Goal: Task Accomplishment & Management: Complete application form

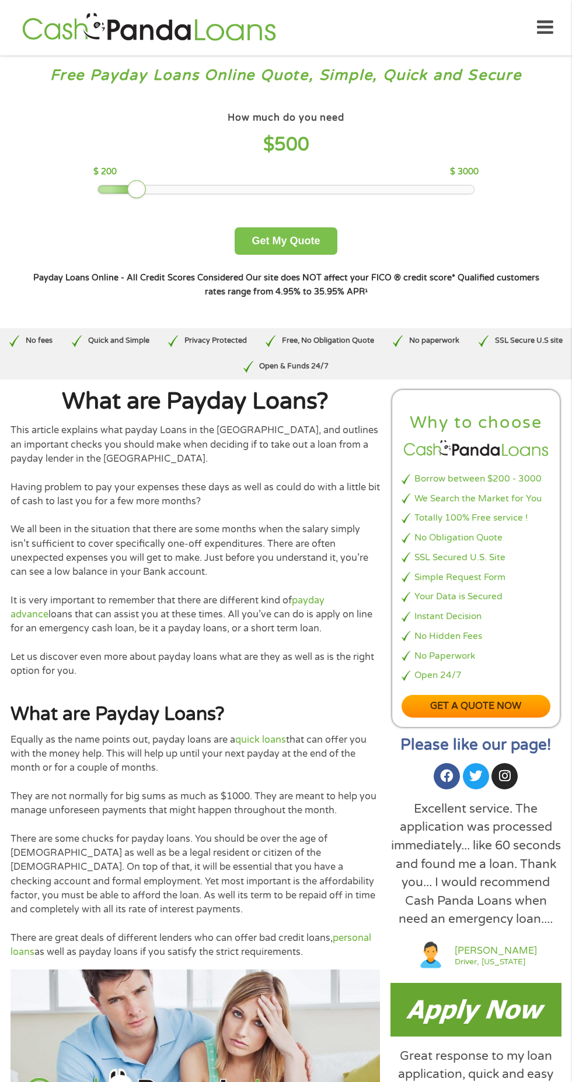
click at [283, 254] on button "Get My Quote" at bounding box center [285, 240] width 102 height 27
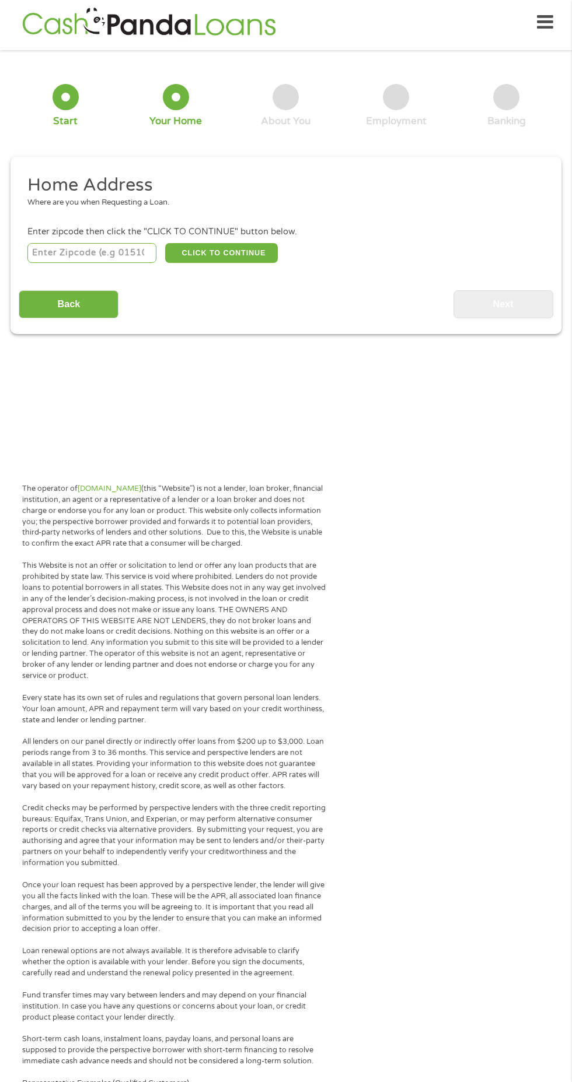
click at [43, 253] on input "number" at bounding box center [91, 253] width 129 height 20
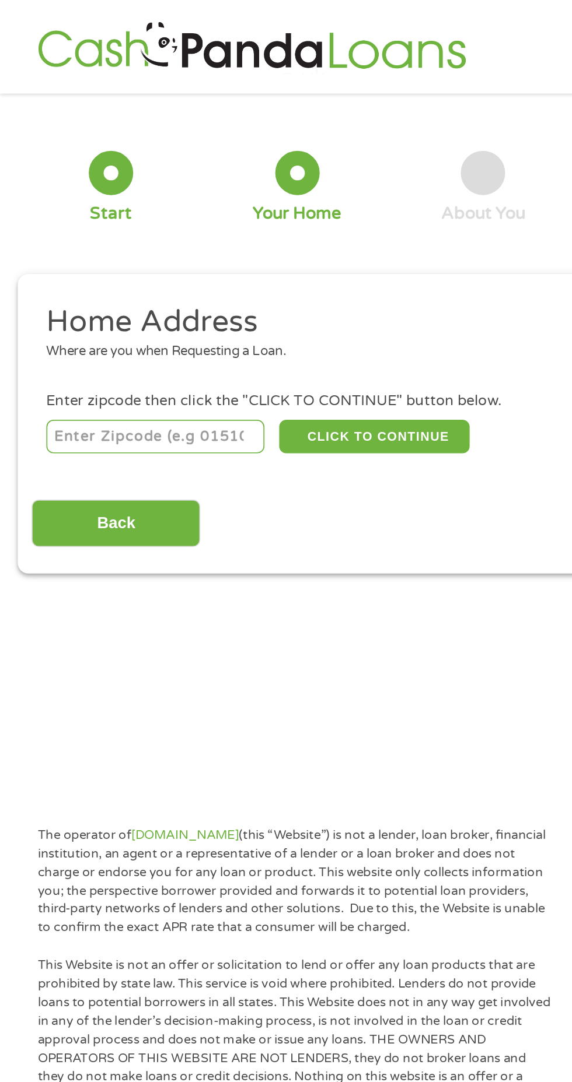
type input "34748"
select select "[US_STATE]"
click at [250, 260] on button "CLICK TO CONTINUE" at bounding box center [221, 258] width 113 height 20
type input "34748"
type input "Leesburg"
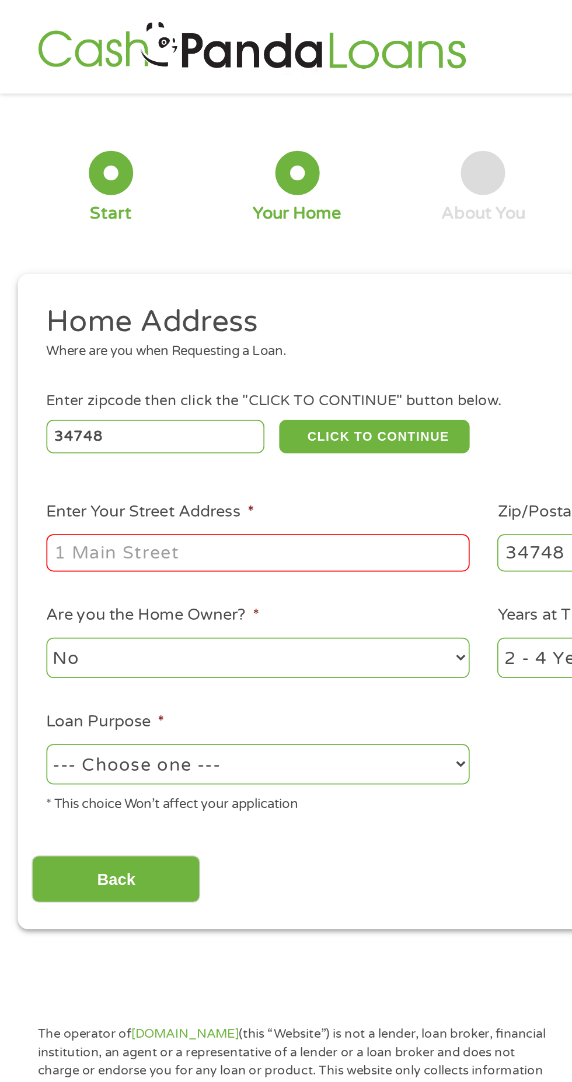
click at [159, 324] on input "Enter Your Street Address *" at bounding box center [152, 327] width 250 height 22
type input "111 North Nursery Road"
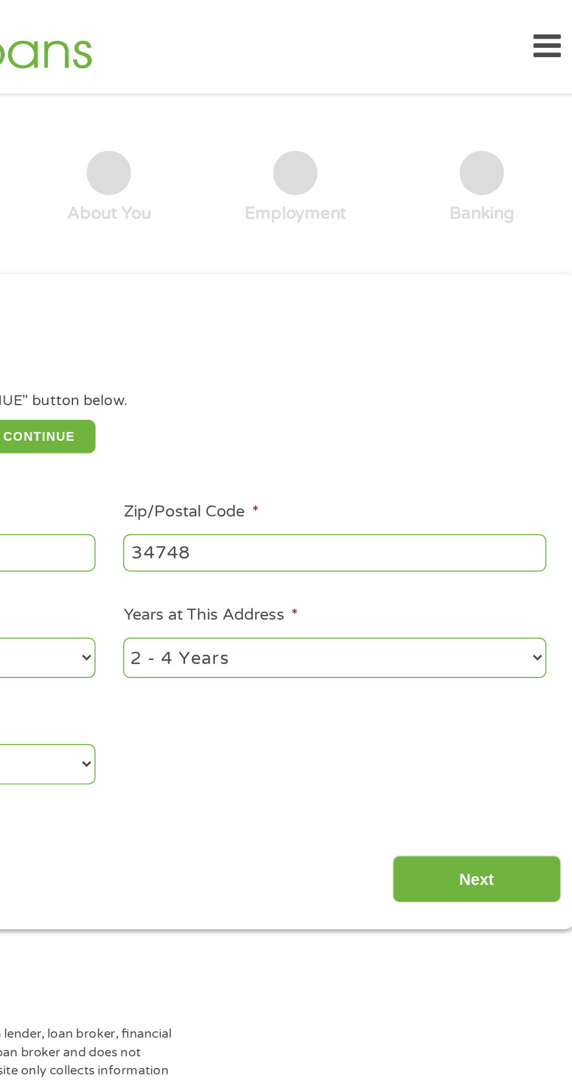
click at [535, 383] on select "1 Year or less 1 - 2 Years 2 - 4 Years Over 4 Years" at bounding box center [419, 389] width 250 height 24
select select "60months"
click at [294, 378] on select "1 Year or less 1 - 2 Years 2 - 4 Years Over 4 Years" at bounding box center [419, 389] width 250 height 24
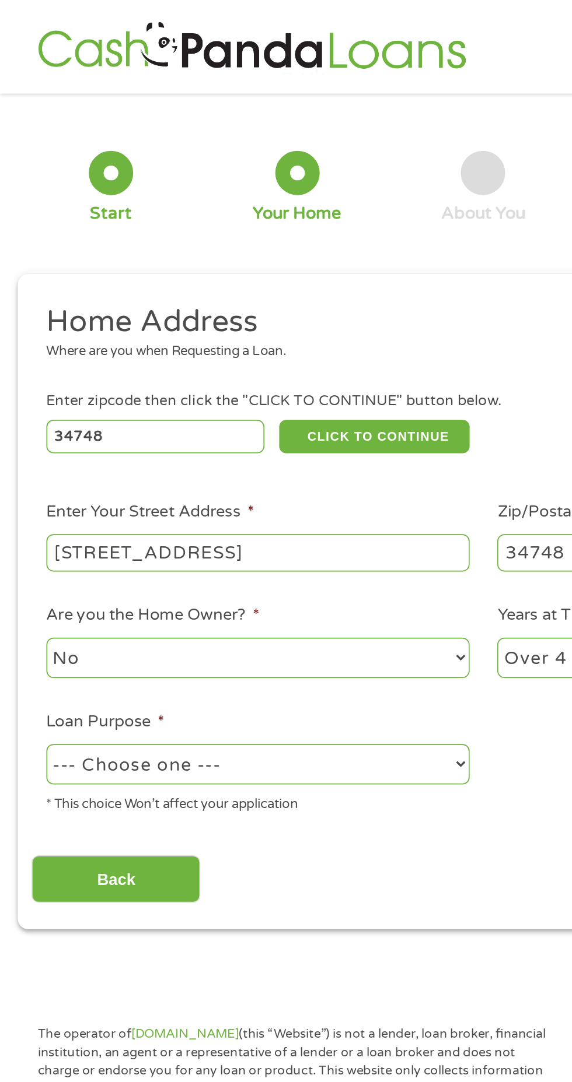
click at [273, 446] on select "--- Choose one --- Pay Bills Debt Consolidation Home Improvement Major Purchase…" at bounding box center [152, 452] width 250 height 24
select select "paybills"
click at [27, 441] on select "--- Choose one --- Pay Bills Debt Consolidation Home Improvement Major Purchase…" at bounding box center [152, 452] width 250 height 24
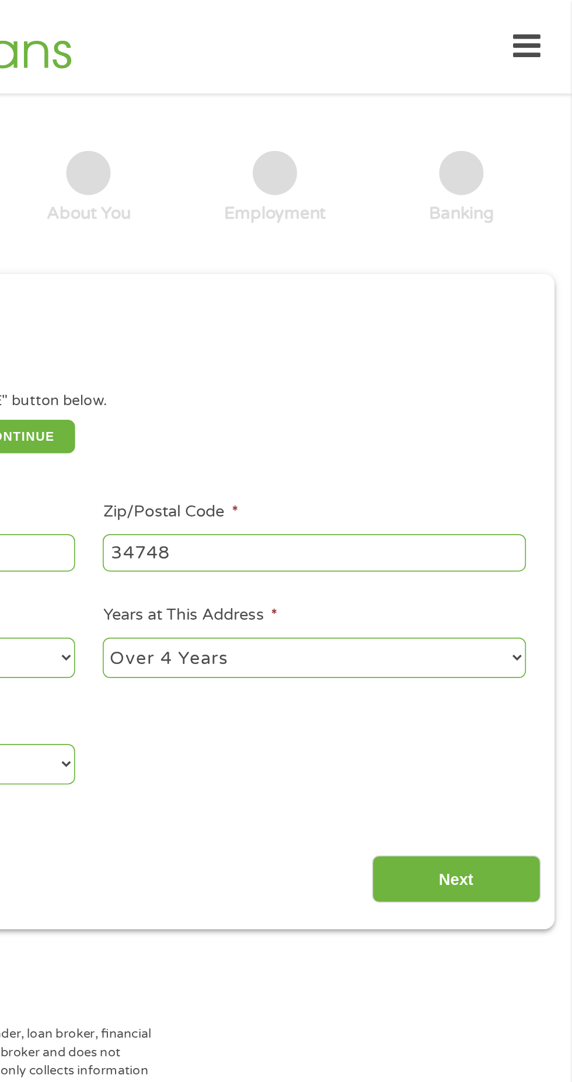
click at [509, 517] on input "Next" at bounding box center [503, 520] width 100 height 29
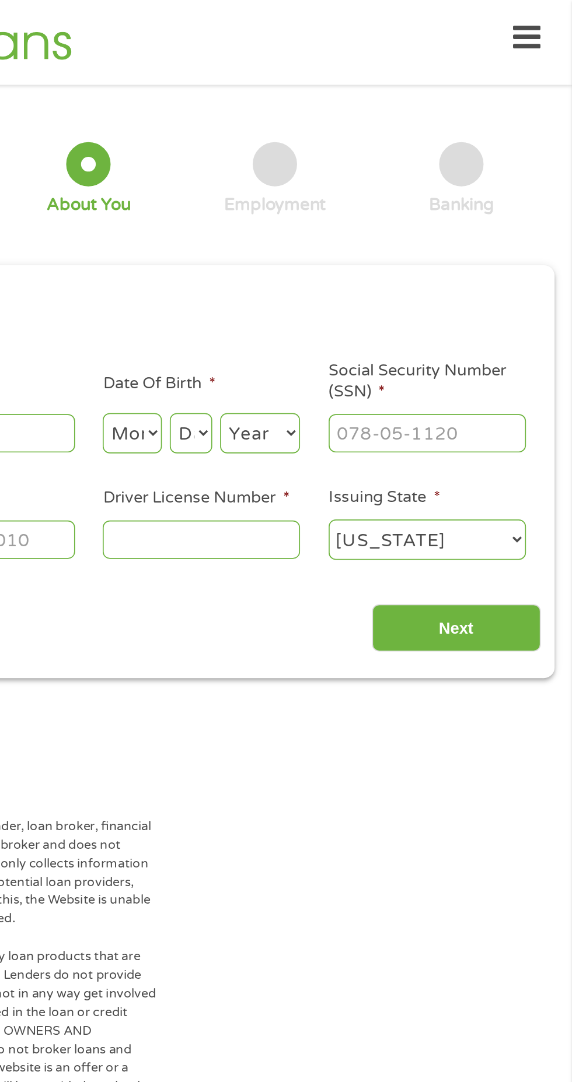
scroll to position [5, 5]
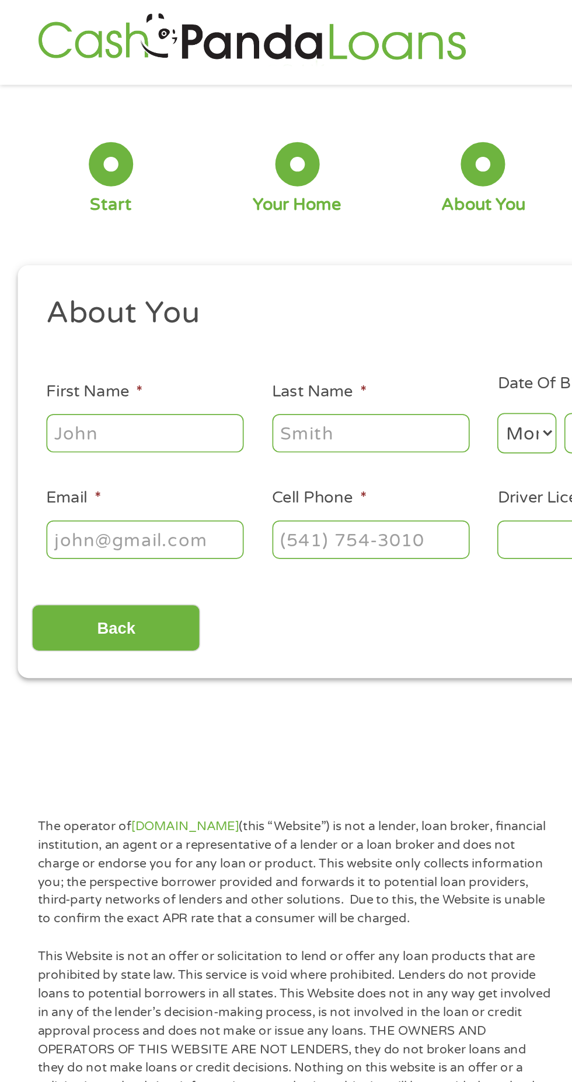
click at [62, 234] on label "First Name *" at bounding box center [55, 232] width 57 height 12
click at [62, 245] on input "First Name *" at bounding box center [85, 256] width 117 height 22
type input "Timothy"
type input "Lee"
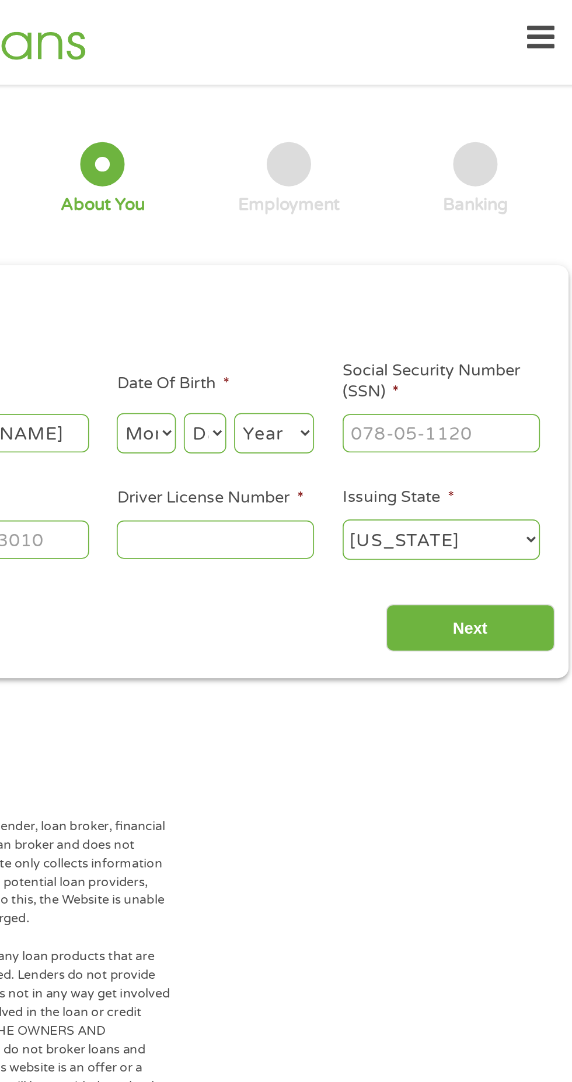
click at [315, 260] on select "Month 1 2 3 4 5 6 7 8 9 10 11 12" at bounding box center [311, 256] width 35 height 24
select select "8"
click at [294, 244] on select "Month 1 2 3 4 5 6 7 8 9 10 11 12" at bounding box center [311, 256] width 35 height 24
click at [344, 247] on select "Day 1 2 3 4 5 6 7 8 9 10 11 12 13 14 15 16 17 18 19 20 21 22 23 24 25 26 27 28 …" at bounding box center [346, 256] width 25 height 24
select select "20"
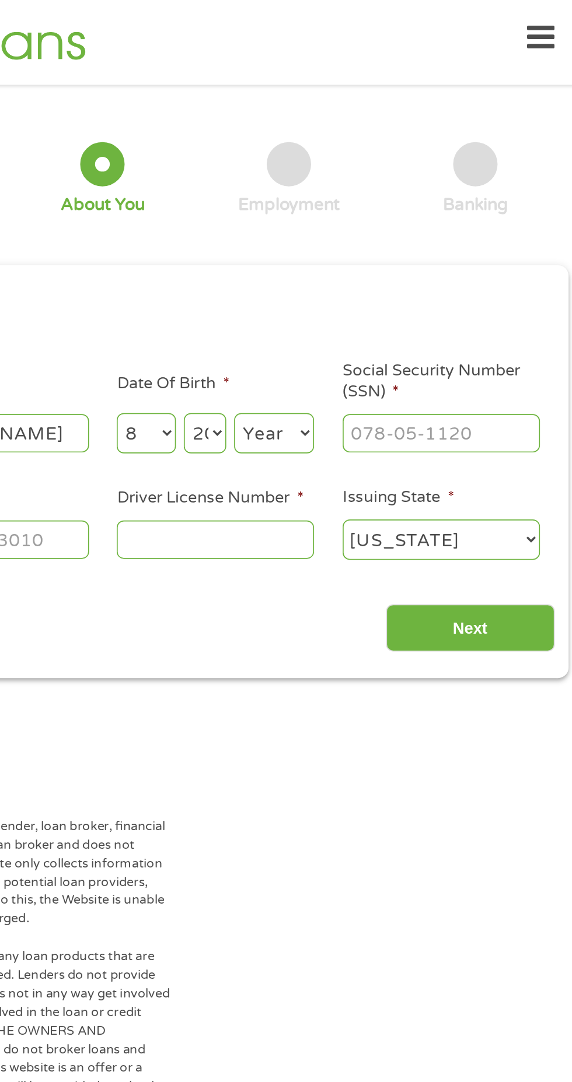
click at [334, 244] on select "Day 1 2 3 4 5 6 7 8 9 10 11 12 13 14 15 16 17 18 19 20 21 22 23 24 25 26 27 28 …" at bounding box center [346, 256] width 25 height 24
click at [390, 252] on select "Year 2007 2006 2005 2004 2003 2002 2001 2000 1999 1998 1997 1996 1995 1994 1993…" at bounding box center [386, 256] width 47 height 24
select select "1987"
click at [363, 244] on select "Year 2007 2006 2005 2004 2003 2002 2001 2000 1999 1998 1997 1996 1995 1994 1993…" at bounding box center [386, 256] width 47 height 24
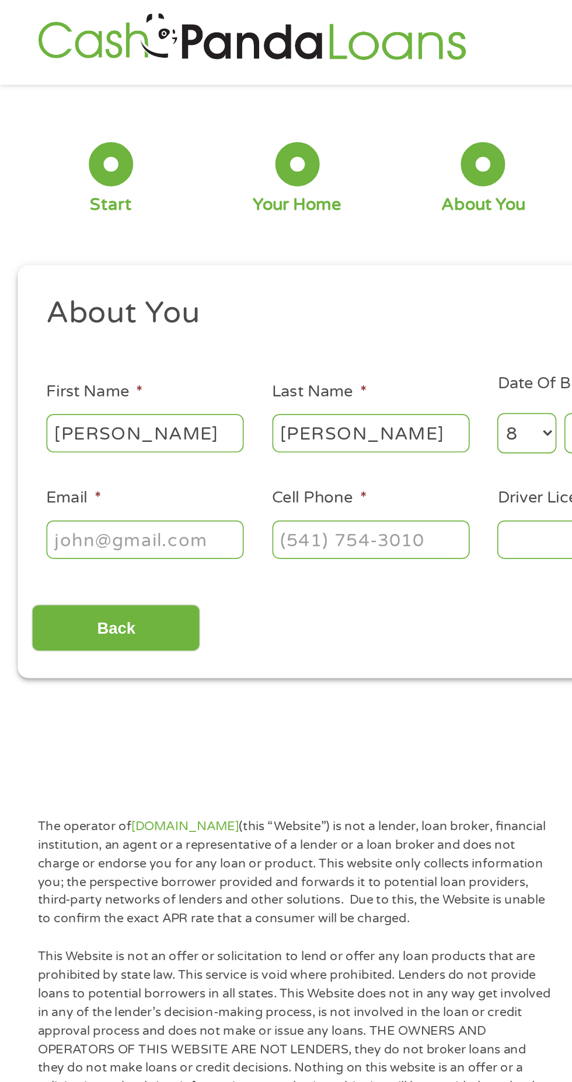
click at [55, 317] on input "Email *" at bounding box center [85, 319] width 117 height 22
type input "handymantimlee@gmail.com"
click at [248, 318] on input "Cell Phone *" at bounding box center [219, 319] width 117 height 22
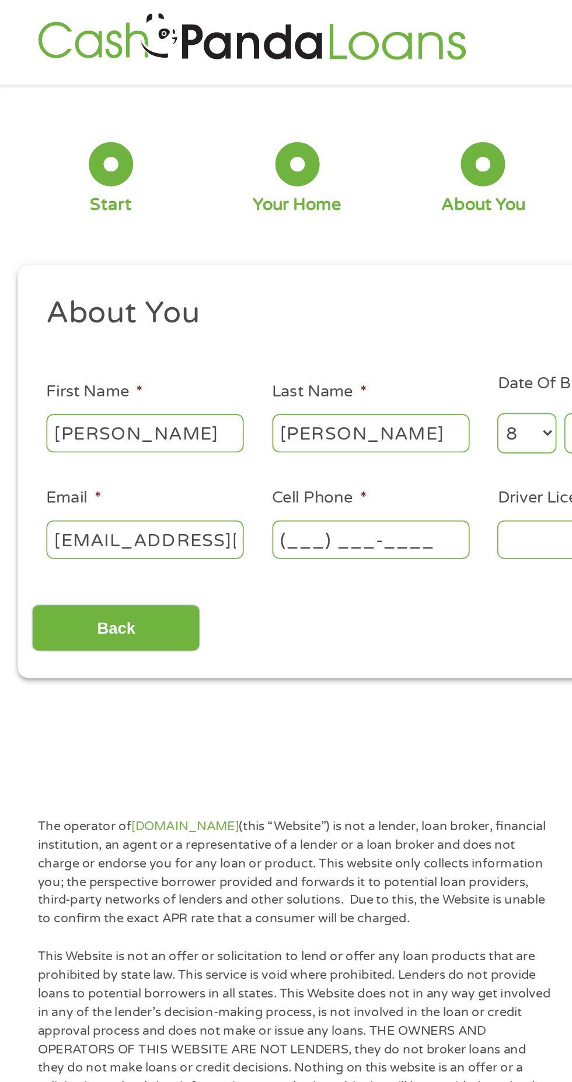
paste input "2"
type input "(740) 304-6382"
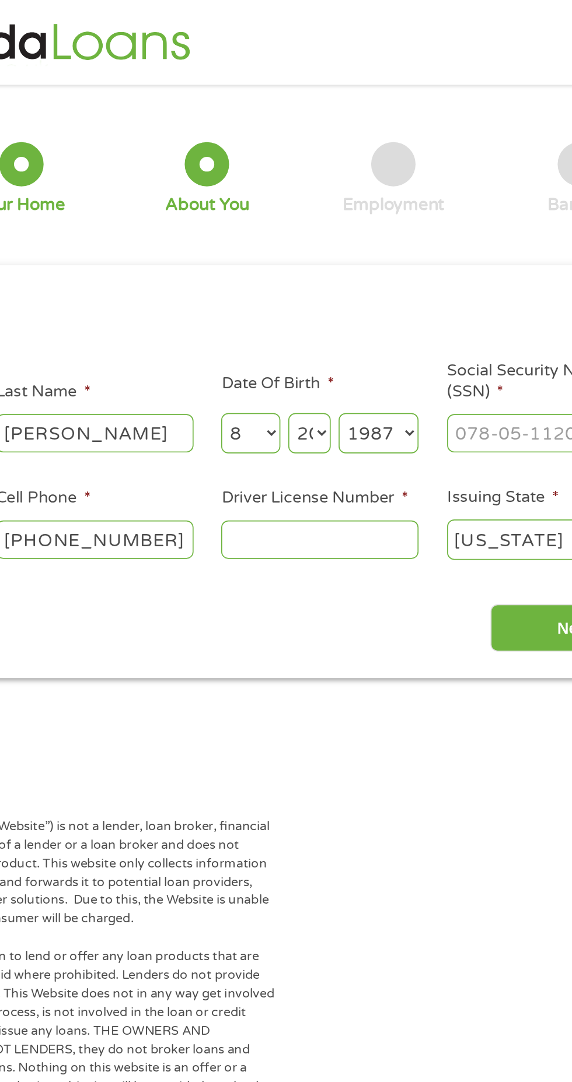
click at [351, 316] on input "Driver License Number *" at bounding box center [352, 319] width 117 height 22
click at [355, 320] on input "L000" at bounding box center [352, 319] width 117 height 22
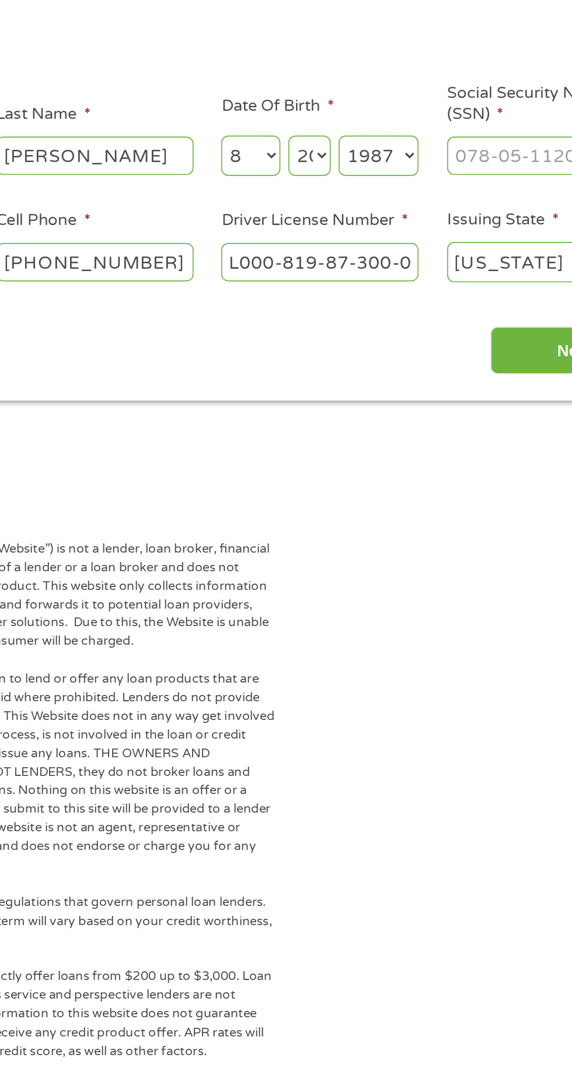
scroll to position [5, 0]
type input "L000-819-87-300-0"
click at [479, 371] on input "Next" at bounding box center [503, 371] width 100 height 29
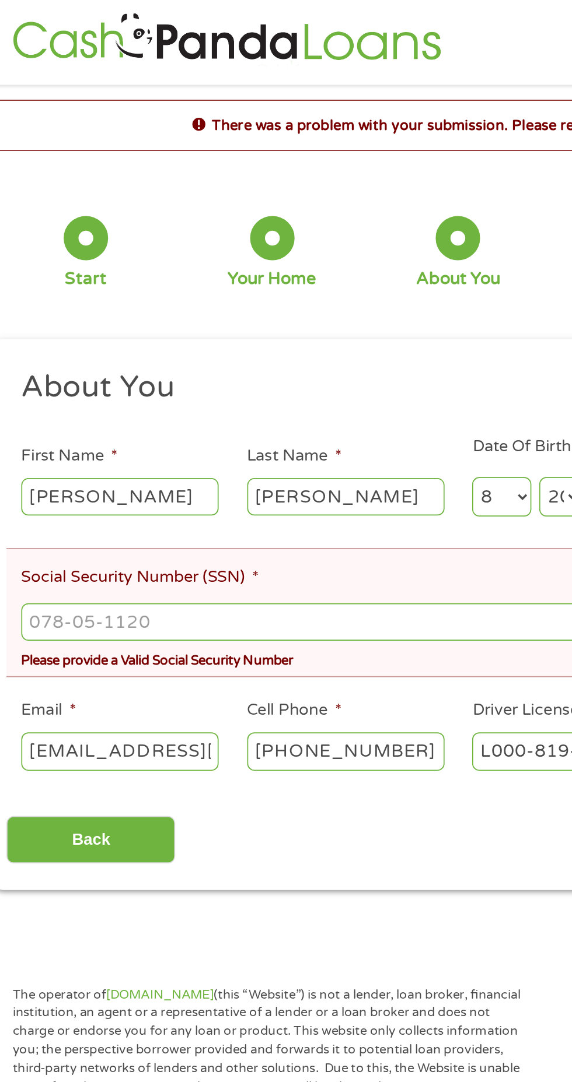
click at [211, 363] on input "Social Security Number (SSN) *" at bounding box center [285, 368] width 517 height 22
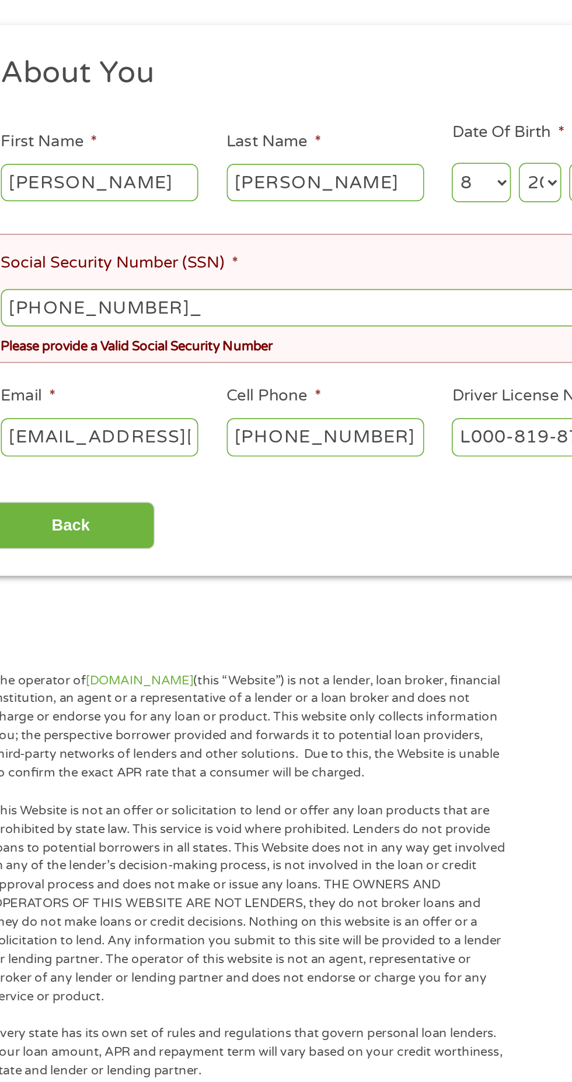
type input "296-88-7486"
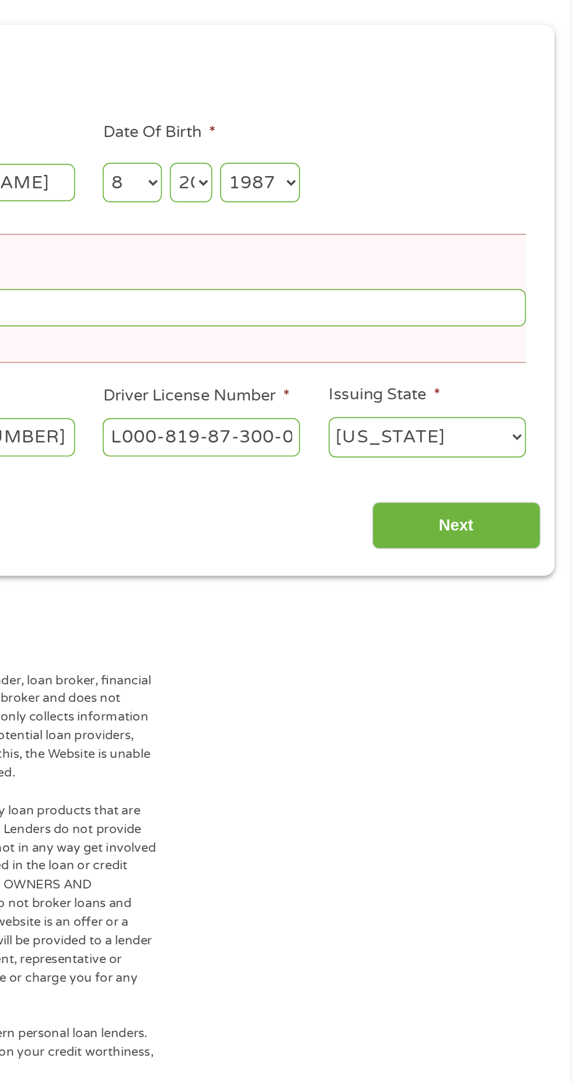
click at [513, 489] on input "Next" at bounding box center [503, 497] width 100 height 29
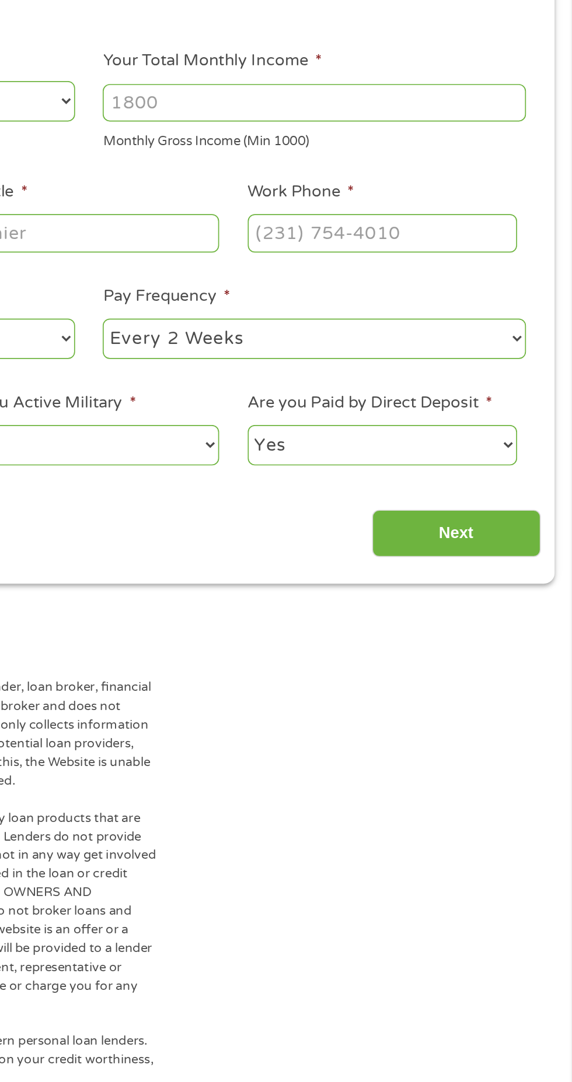
scroll to position [5, 5]
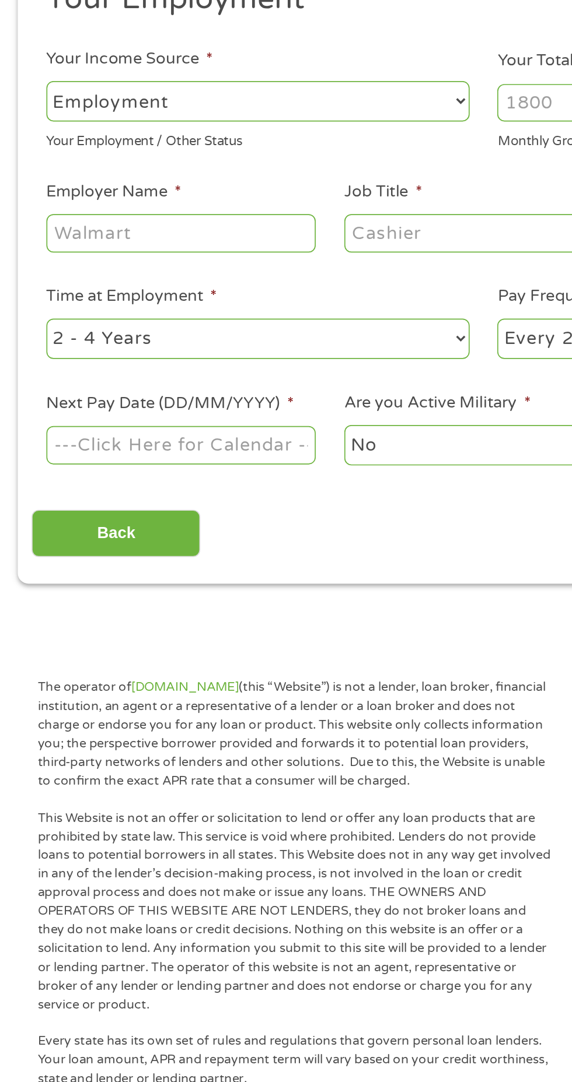
click at [96, 243] on select "--- Choose one --- Employment Self Employed Benefits" at bounding box center [152, 246] width 250 height 24
select select "selfEmployed"
click at [27, 234] on select "--- Choose one --- Employment Self Employed Benefits" at bounding box center [152, 246] width 250 height 24
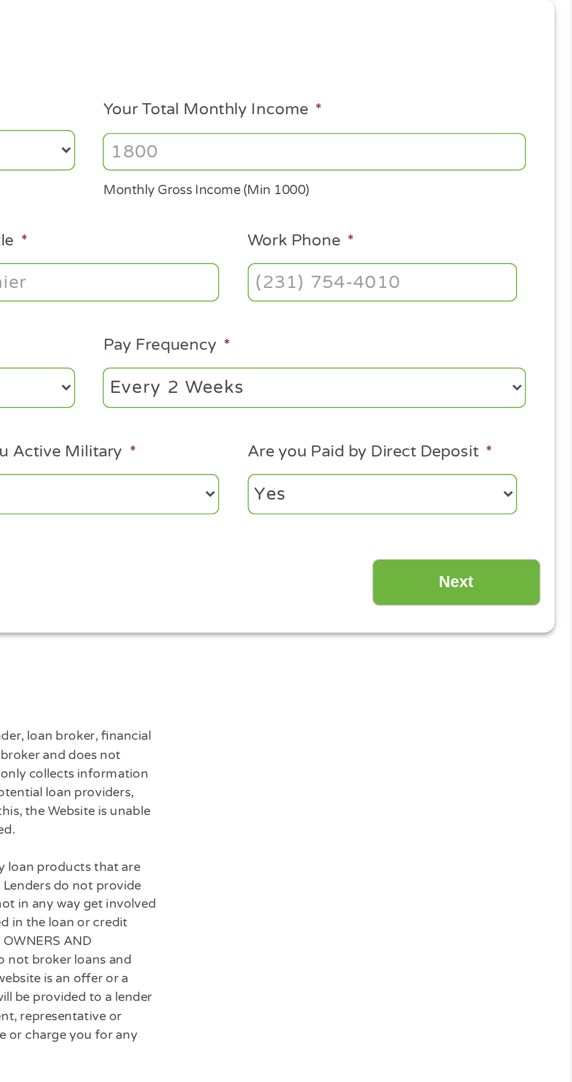
click at [344, 242] on input "Your Total Monthly Income *" at bounding box center [419, 247] width 250 height 22
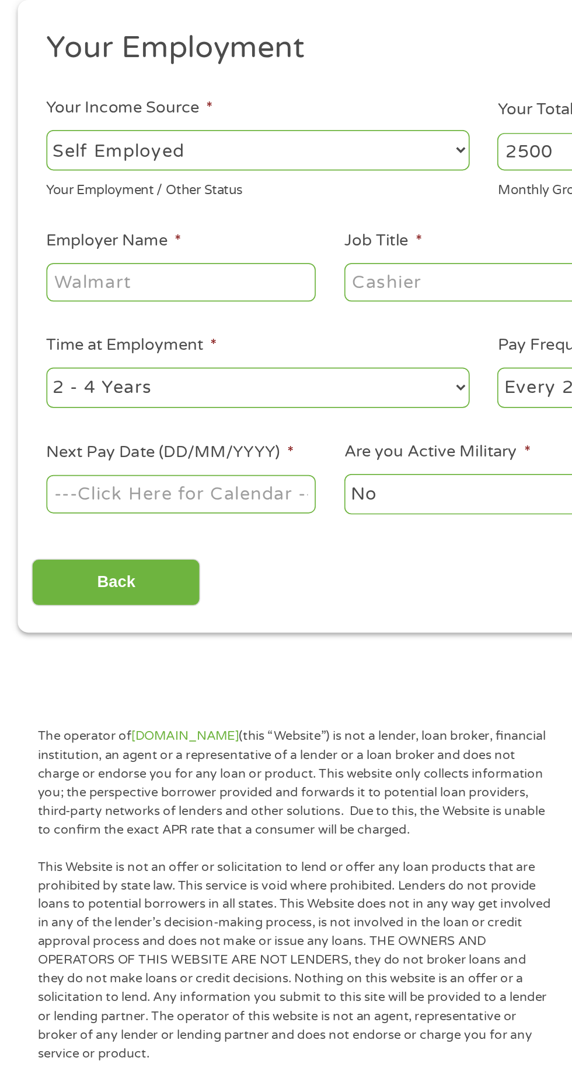
type input "2500"
click at [45, 328] on input "Employer Name *" at bounding box center [106, 324] width 159 height 22
type input "Tim lee"
click at [217, 320] on input "Job Title *" at bounding box center [283, 324] width 159 height 22
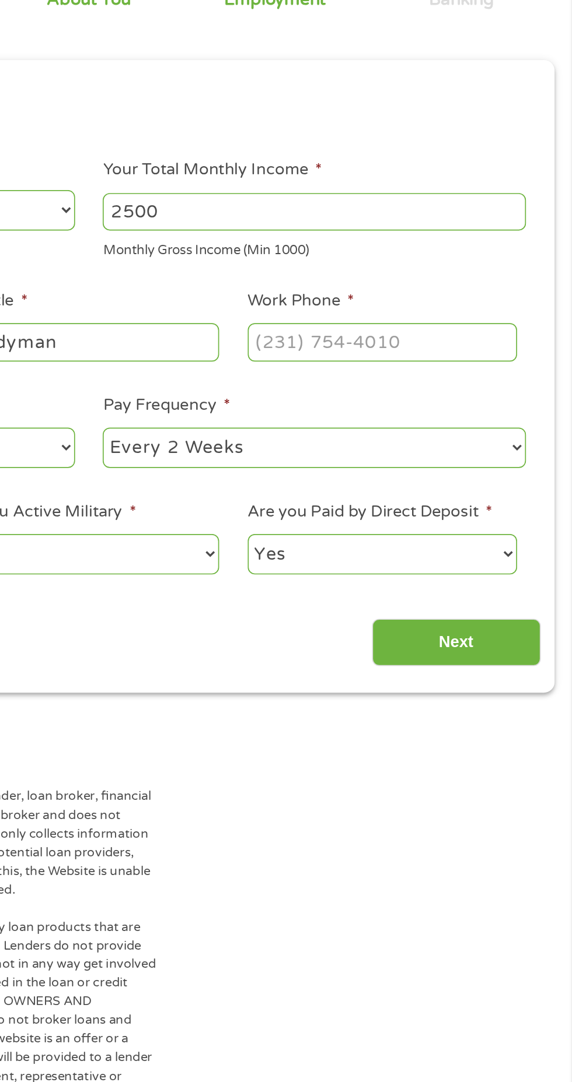
type input "Handyman"
type input "(___) ___-____"
click at [486, 327] on input "(___) ___-____" at bounding box center [459, 324] width 159 height 22
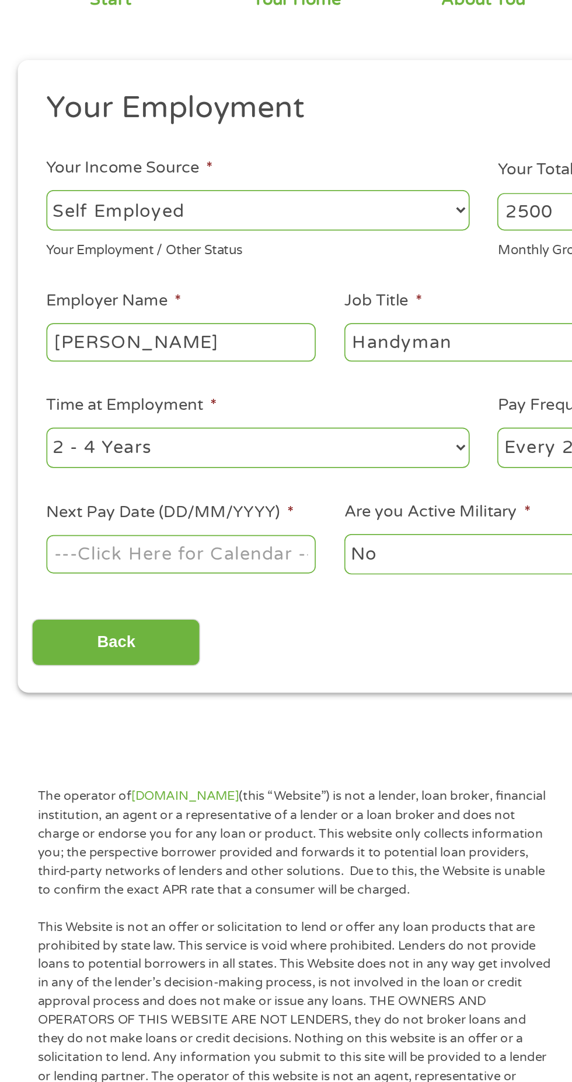
type input "(234) 251-7459"
click at [148, 441] on body "Home Get Loan Offer How it works FAQs Blog Cash Loans Quick Loans Online Loans …" at bounding box center [286, 884] width 572 height 1778
click at [128, 444] on input "Next Pay Date (DD/MM/YYYY) *" at bounding box center [106, 449] width 159 height 22
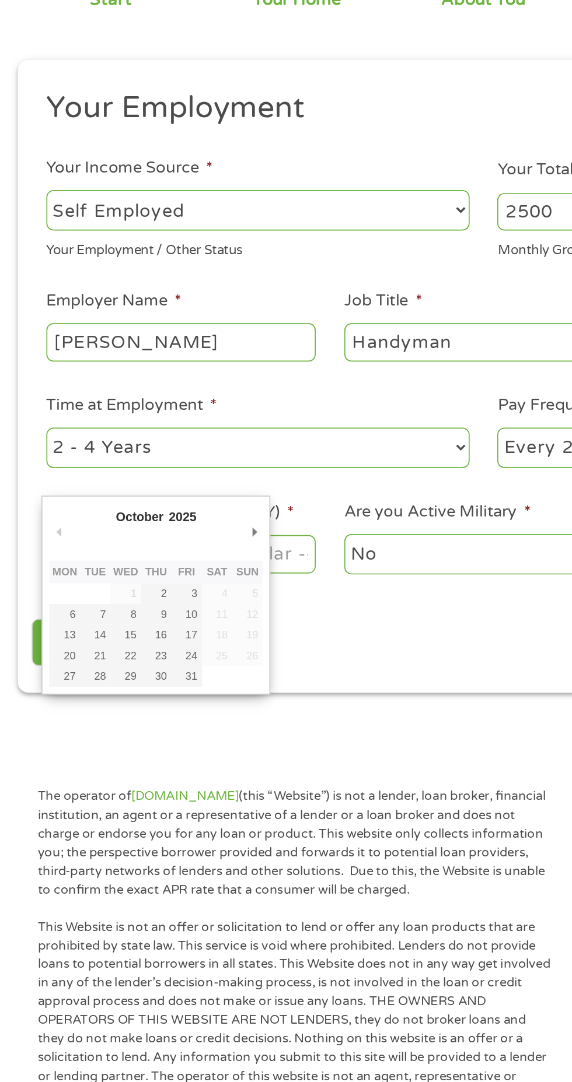
type input "10/10/2025"
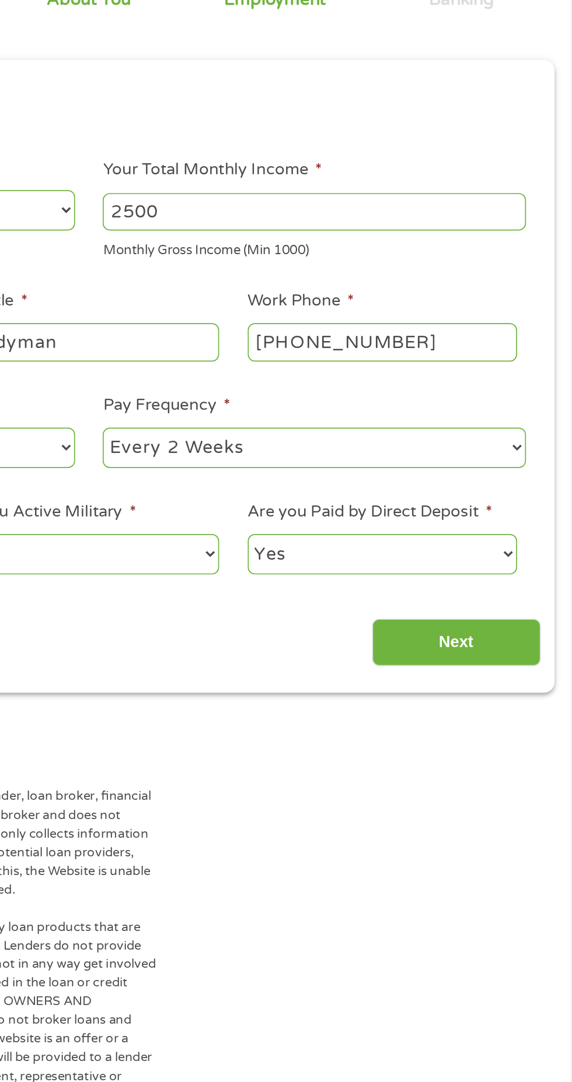
click at [535, 440] on select "Yes No" at bounding box center [459, 449] width 159 height 24
select select "0"
click at [380, 437] on select "Yes No" at bounding box center [459, 449] width 159 height 24
click at [513, 489] on input "Next" at bounding box center [503, 502] width 100 height 29
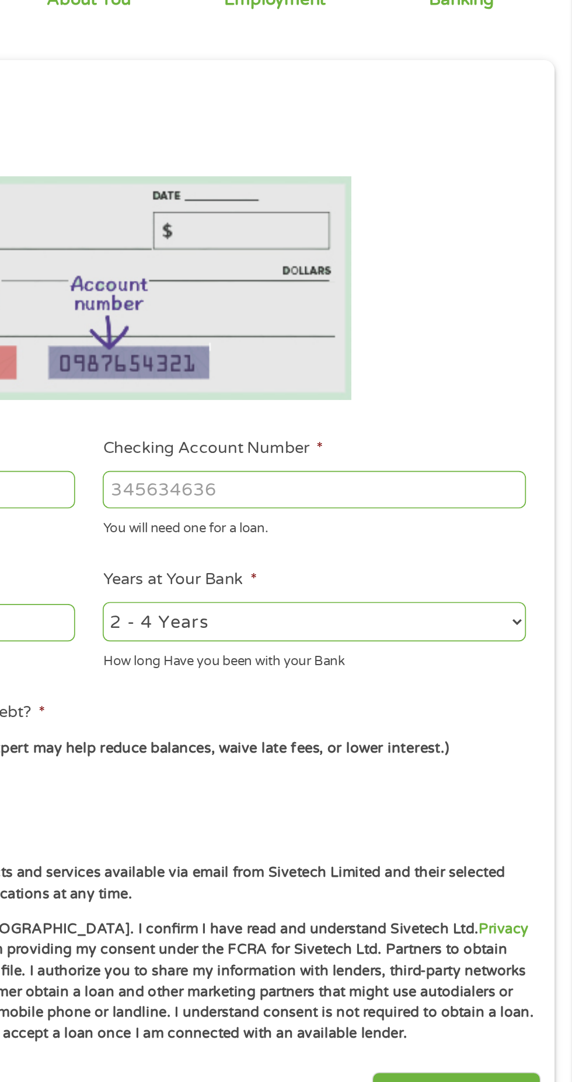
scroll to position [5, 5]
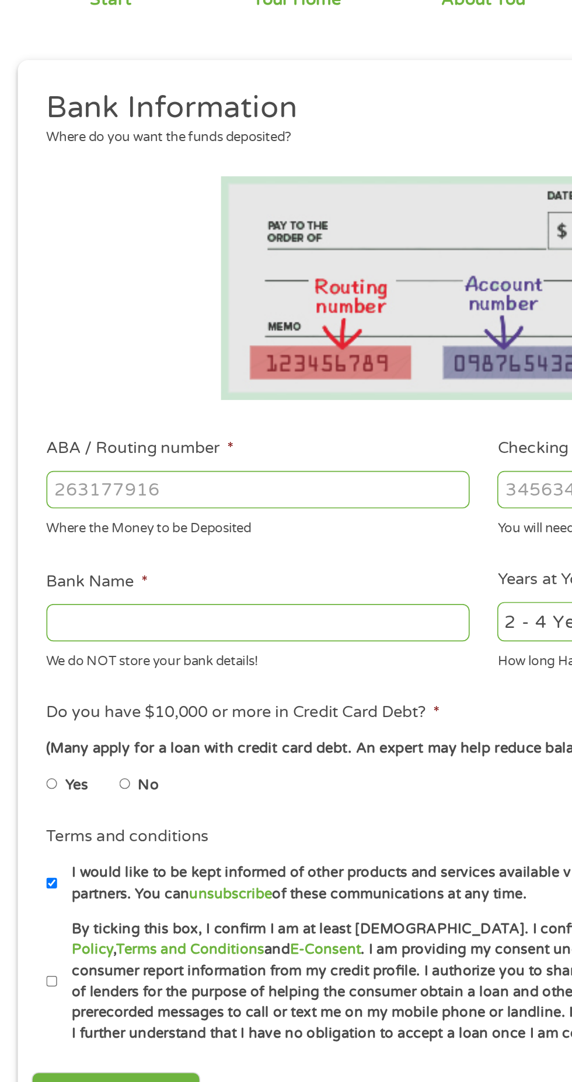
click at [69, 413] on input "ABA / Routing number *" at bounding box center [152, 411] width 250 height 22
type input "041215663"
type input "SUTTON BANK"
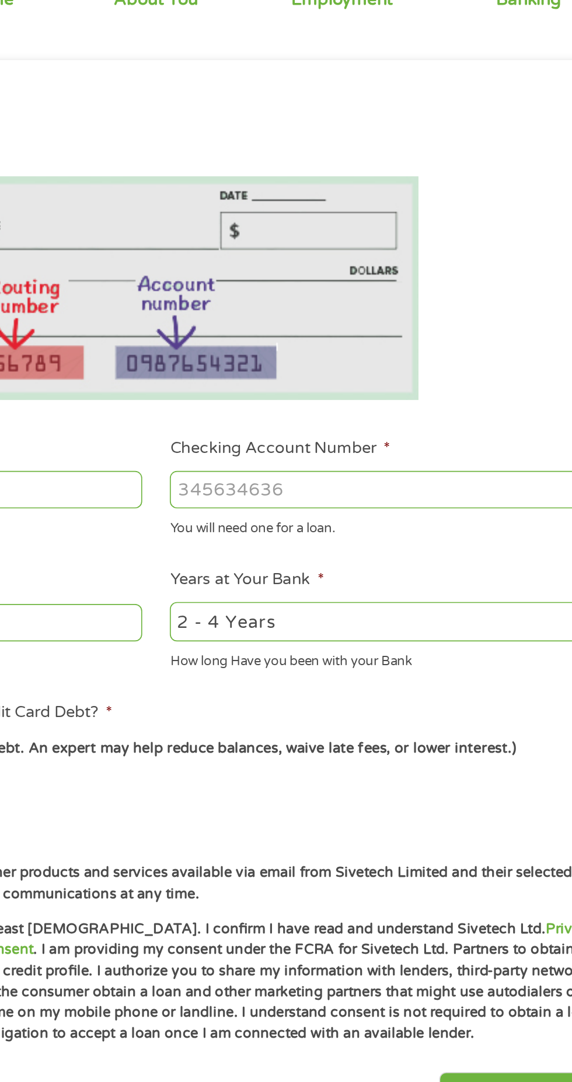
type input "041215663"
click at [423, 413] on input "Checking Account Number *" at bounding box center [419, 411] width 250 height 22
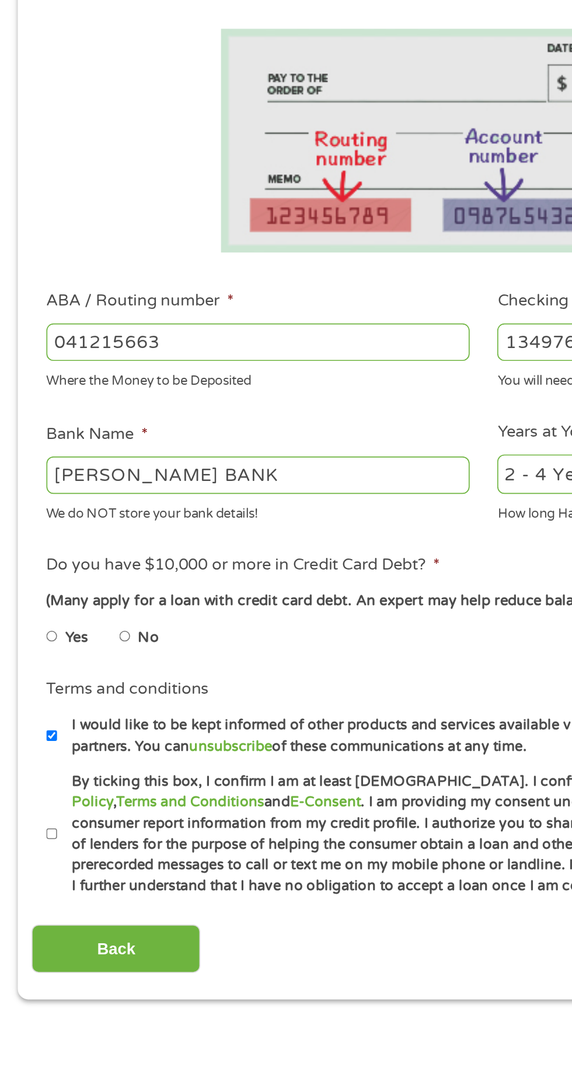
scroll to position [5, 0]
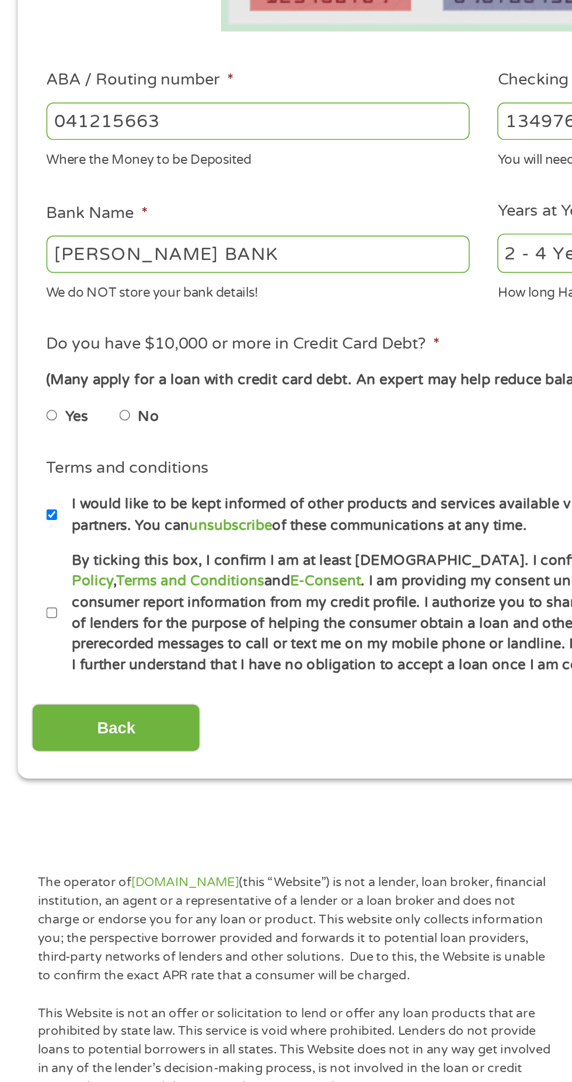
type input "1349763971157"
click at [78, 588] on input "No" at bounding box center [74, 585] width 7 height 19
radio input "true"
click at [32, 697] on input "By ticking this box, I confirm I am at least 18 years old. I confirm I have rea…" at bounding box center [30, 702] width 7 height 19
checkbox input "true"
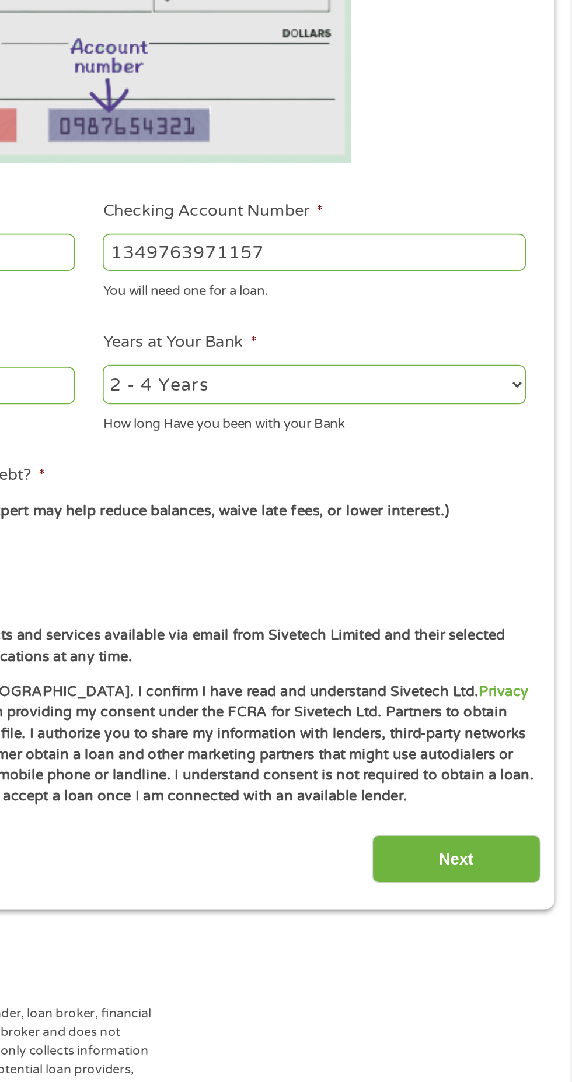
scroll to position [0, 0]
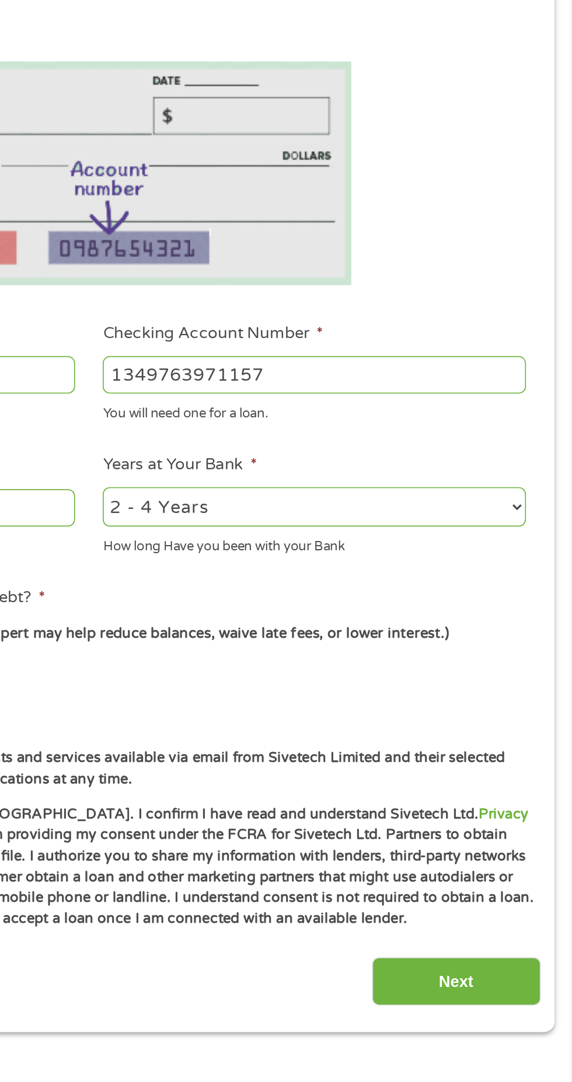
click at [496, 766] on input "Next" at bounding box center [503, 775] width 100 height 29
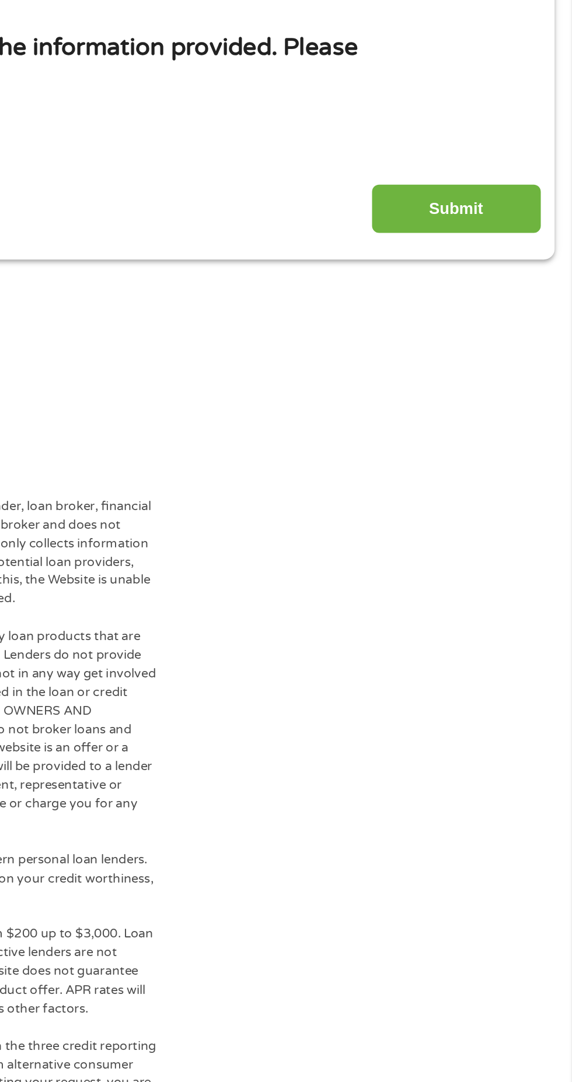
click at [515, 774] on div "The operator of Cashpandaloans.com (this “Website”) is not a lender, loan broke…" at bounding box center [286, 1040] width 572 height 1136
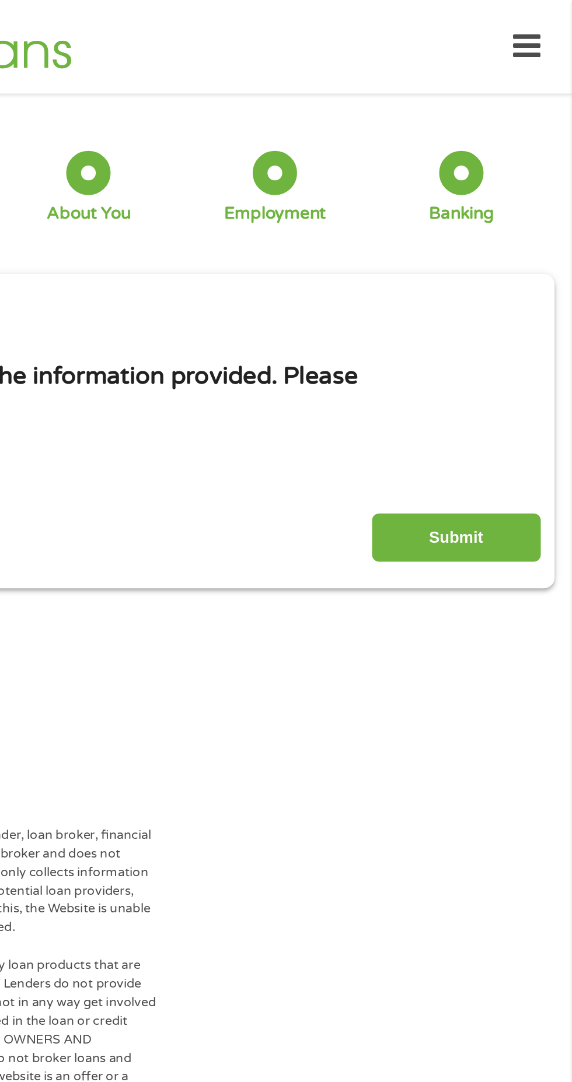
click at [529, 311] on input "Submit" at bounding box center [503, 318] width 100 height 29
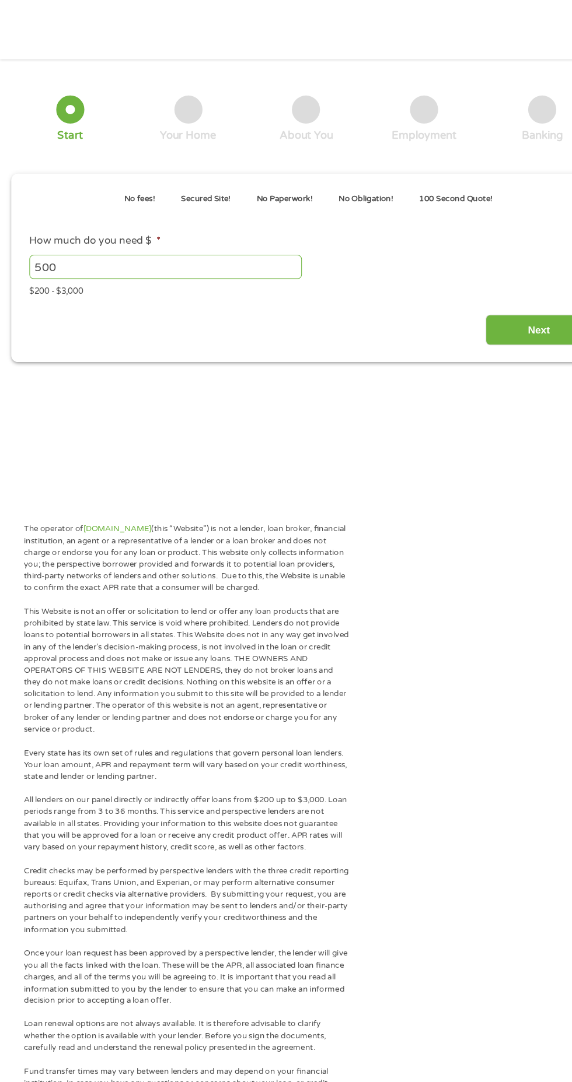
type input "Cj0KCQjwovPGBhDxARIsAFhgkwSUKmnqbzPV5s6gE1tHHIC3LAxdtt_ghfEEgL-ZD3uEQjJvK9y87YM…"
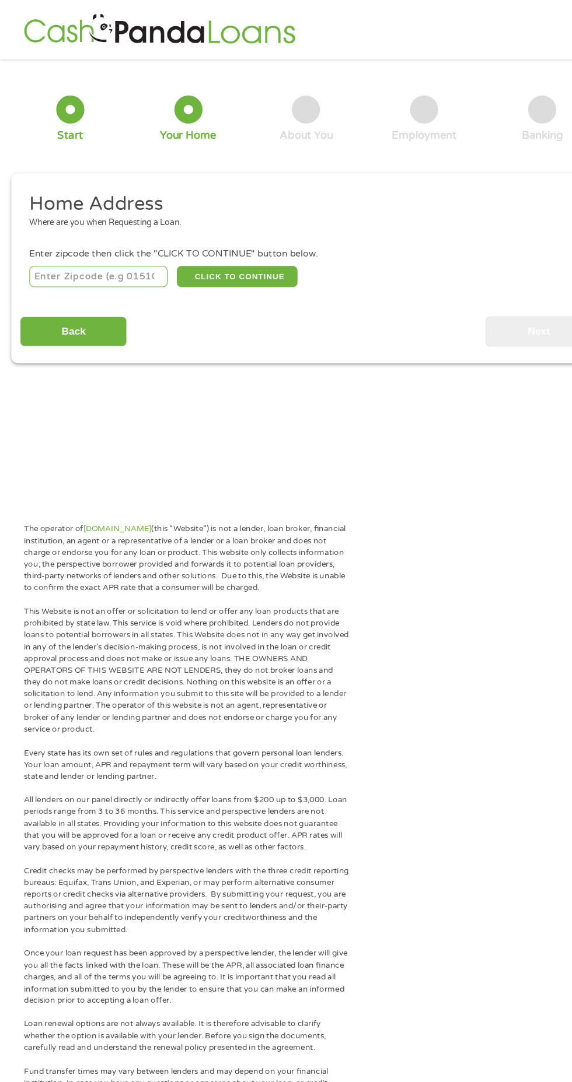
scroll to position [5, 0]
